Goal: Task Accomplishment & Management: Use online tool/utility

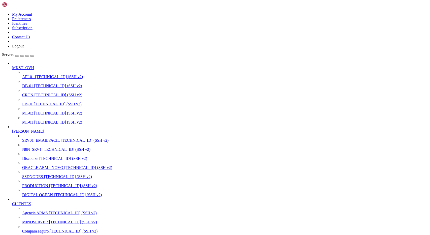
scroll to position [5, 1]
click at [38, 184] on span "PRODUCTION" at bounding box center [35, 186] width 26 height 4
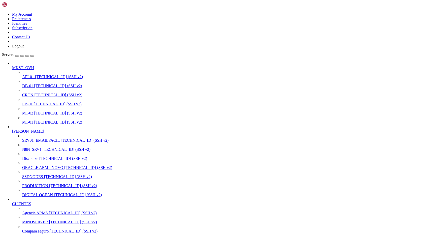
click at [33, 111] on span "MT-02" at bounding box center [27, 113] width 11 height 4
click at [29, 93] on span "CRON" at bounding box center [27, 95] width 11 height 4
click at [30, 93] on span "CRON" at bounding box center [27, 95] width 11 height 4
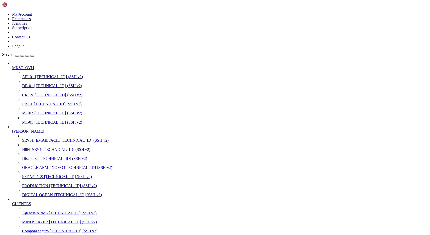
drag, startPoint x: 26, startPoint y: 653, endPoint x: 144, endPoint y: 639, distance: 118.7
drag, startPoint x: 8, startPoint y: 728, endPoint x: 345, endPoint y: 741, distance: 336.8
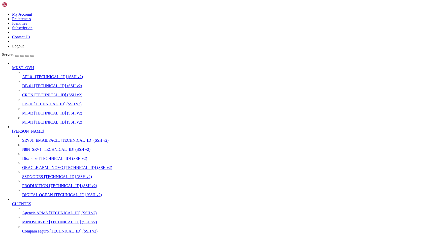
drag, startPoint x: 345, startPoint y: 741, endPoint x: 326, endPoint y: 748, distance: 20.4
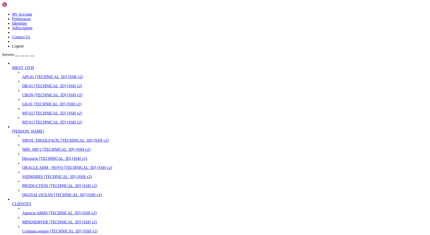
scroll to position [3797, 0]
click at [34, 111] on span "[TECHNICAL_ID] (SSH v2)" at bounding box center [58, 113] width 48 height 4
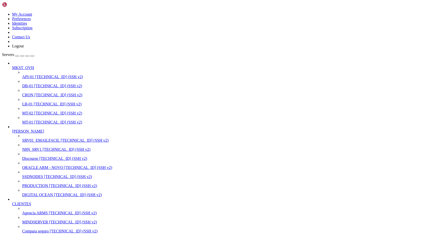
click at [34, 111] on span "[TECHNICAL_ID] (SSH v2)" at bounding box center [58, 113] width 48 height 4
drag, startPoint x: 183, startPoint y: 3, endPoint x: 117, endPoint y: 16, distance: 67.2
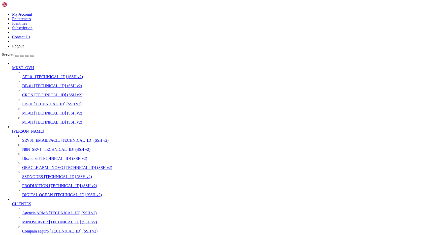
drag, startPoint x: 47, startPoint y: 835, endPoint x: 116, endPoint y: 822, distance: 71.1
drag, startPoint x: 71, startPoint y: 19, endPoint x: 53, endPoint y: 22, distance: 17.3
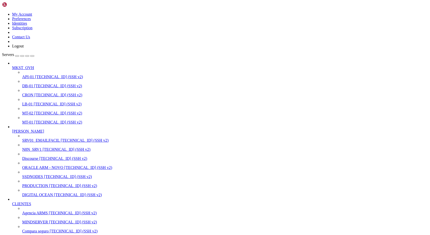
paste input "opt/mkst/servers/global/plugins"
type input "/opt/mkst/servers/global/plugins"
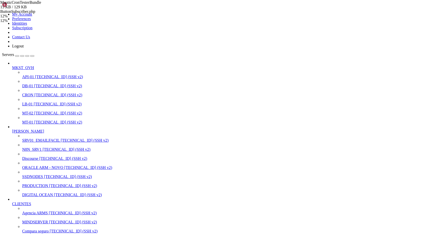
drag, startPoint x: 80, startPoint y: 16, endPoint x: 83, endPoint y: 16, distance: 2.8
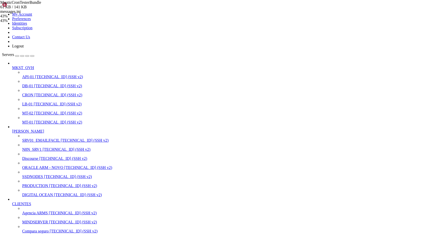
drag, startPoint x: 79, startPoint y: 19, endPoint x: 217, endPoint y: 18, distance: 138.2
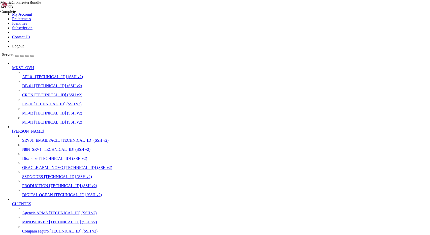
type input "/proj/mautic_200_com_br/plugins"
drag, startPoint x: 131, startPoint y: 733, endPoint x: 180, endPoint y: 733, distance: 48.9
